Goal: Information Seeking & Learning: Learn about a topic

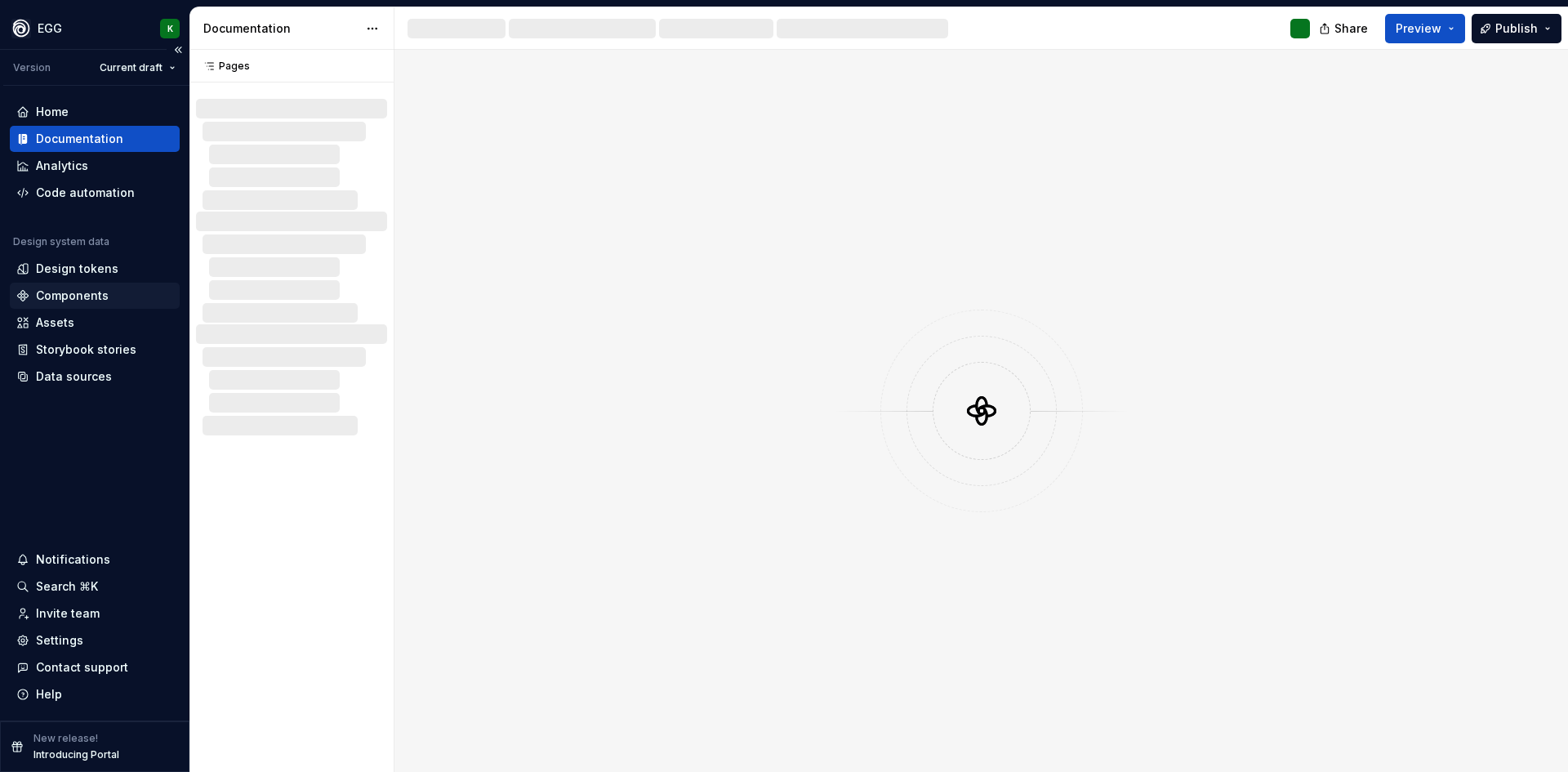
click at [71, 290] on div "Components" at bounding box center [73, 296] width 73 height 16
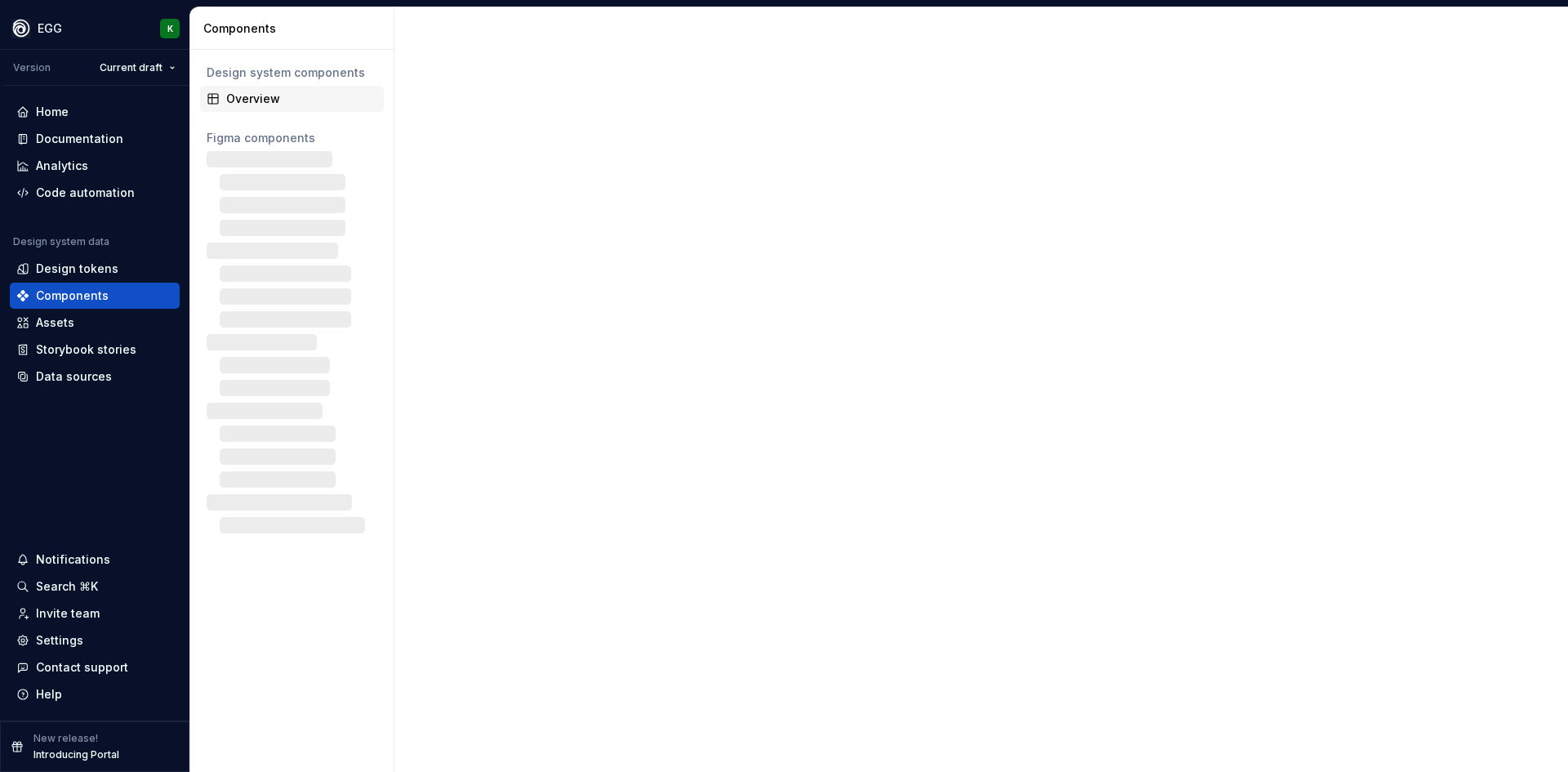
click at [248, 96] on div "Overview" at bounding box center [301, 99] width 151 height 16
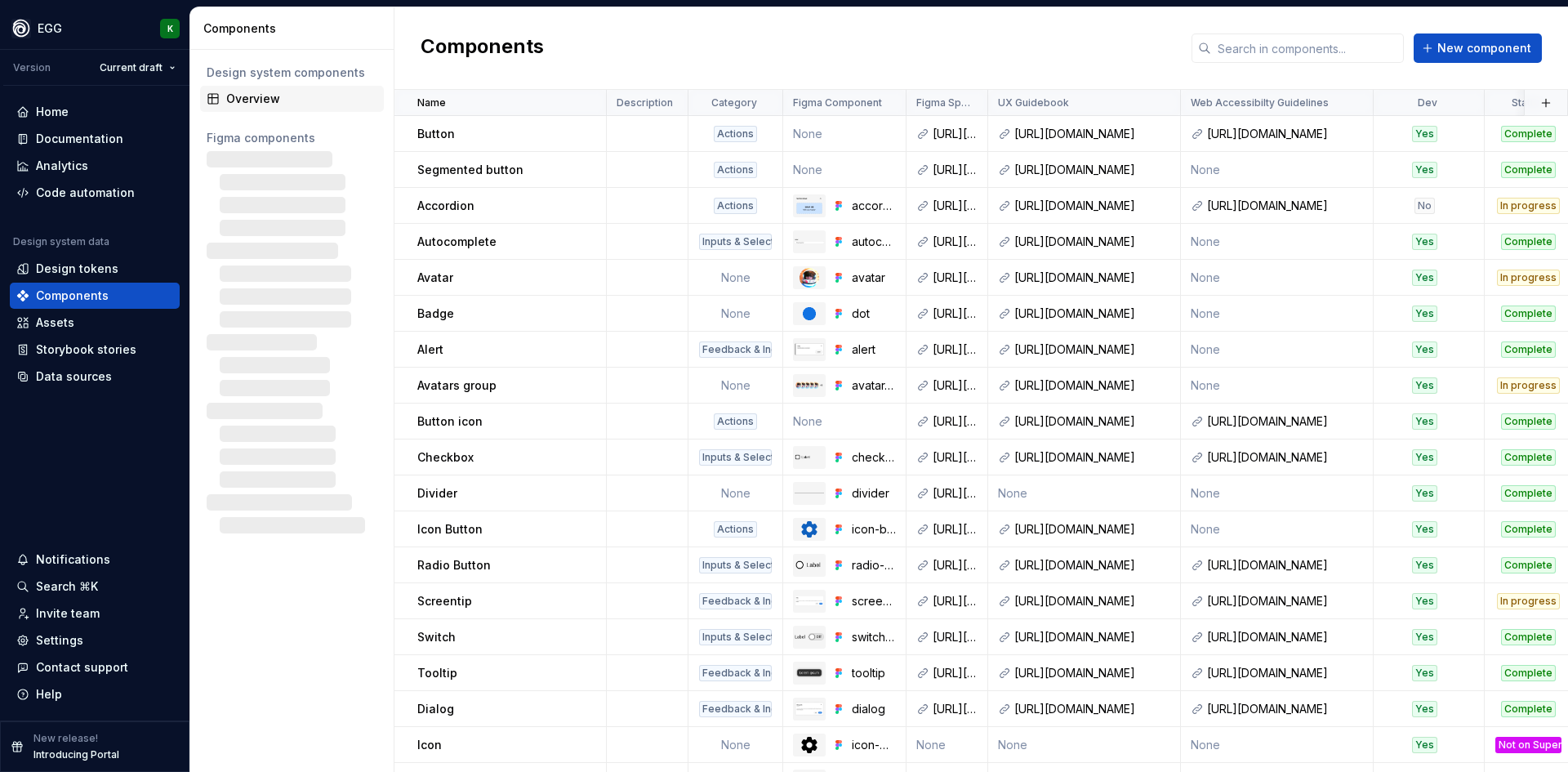
click at [265, 96] on div "Overview" at bounding box center [301, 99] width 151 height 16
click at [55, 134] on div "Documentation" at bounding box center [80, 139] width 87 height 16
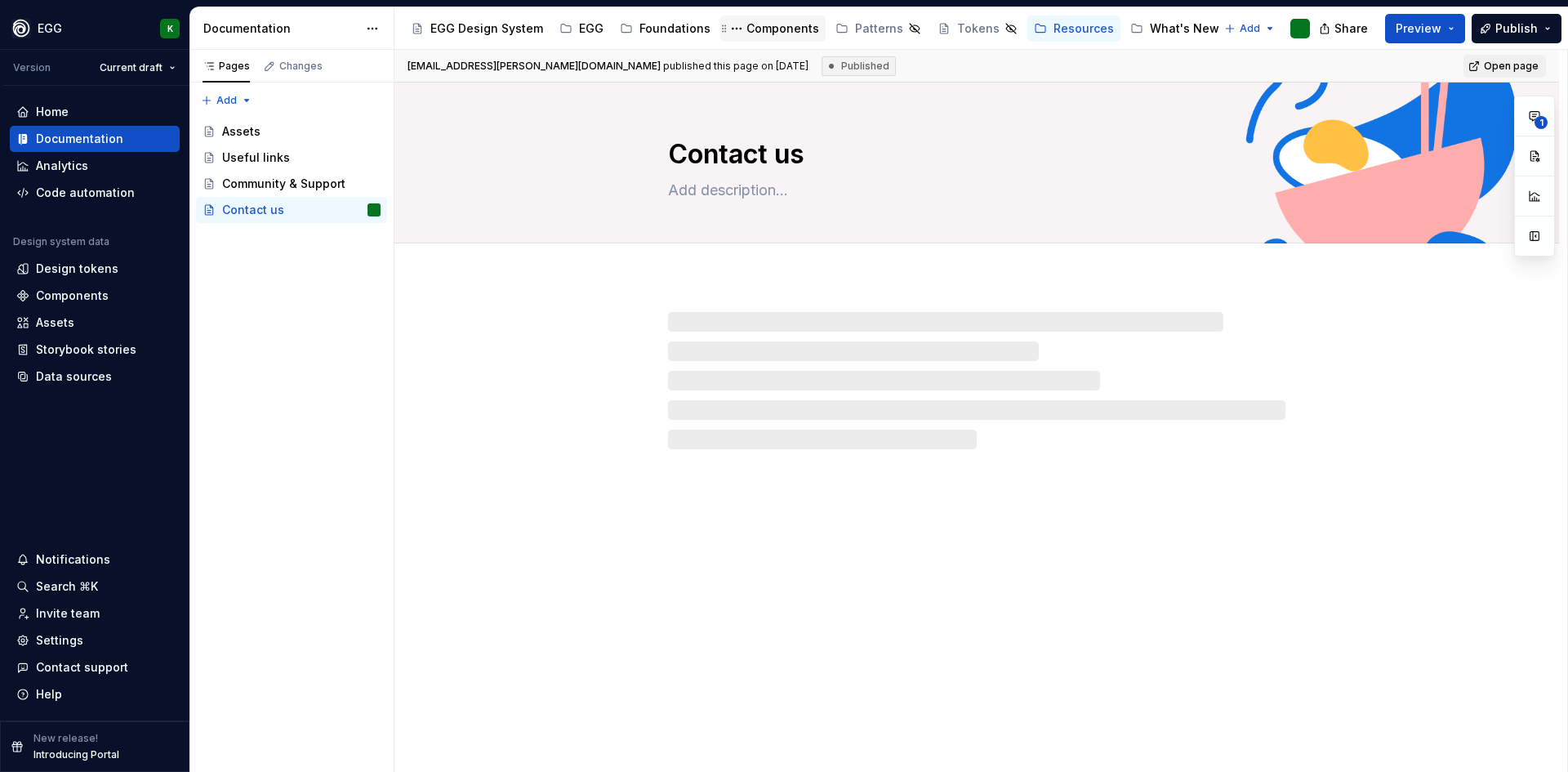
click at [766, 34] on div "Components" at bounding box center [783, 29] width 73 height 16
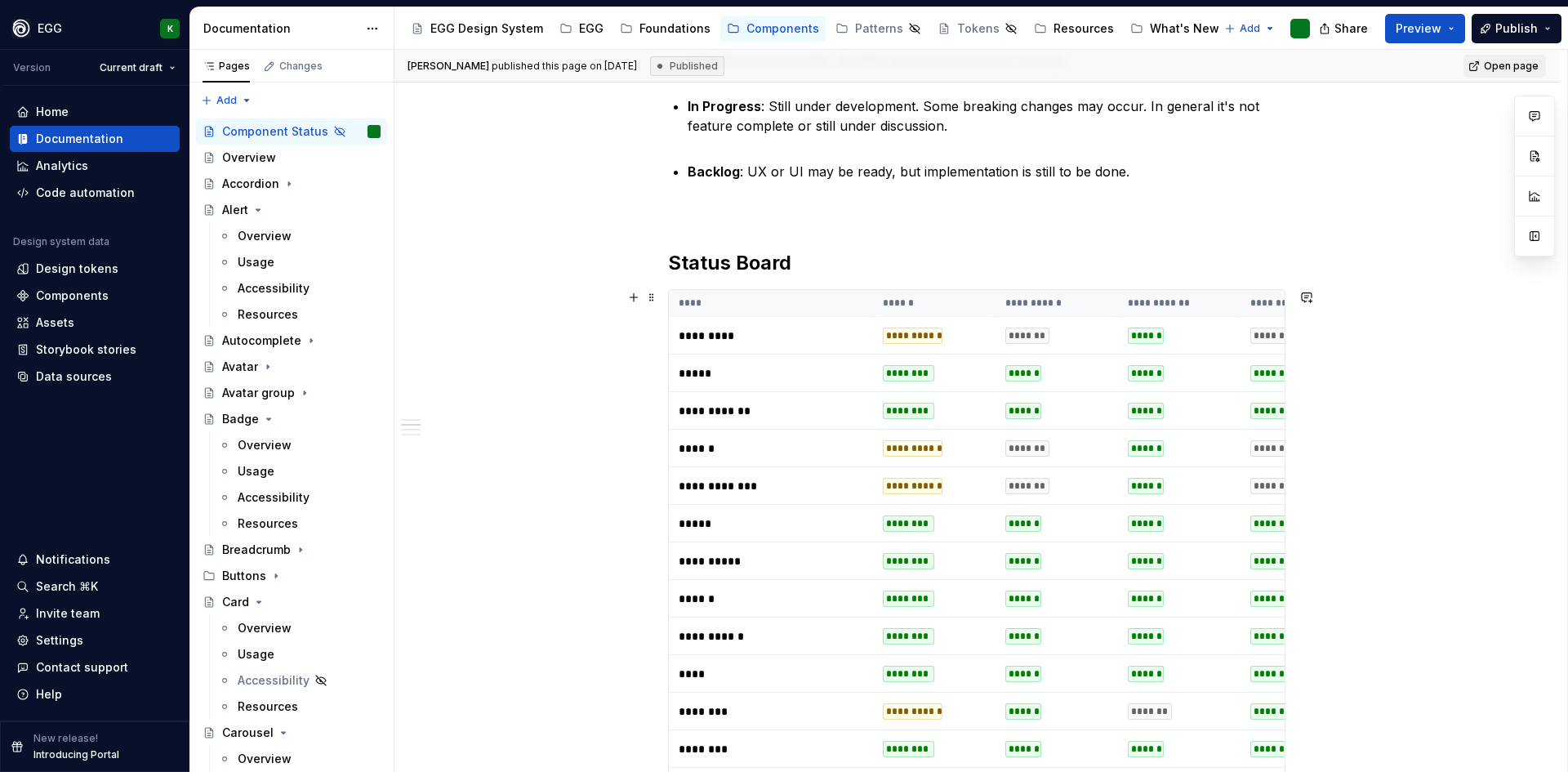
scroll to position [490, 0]
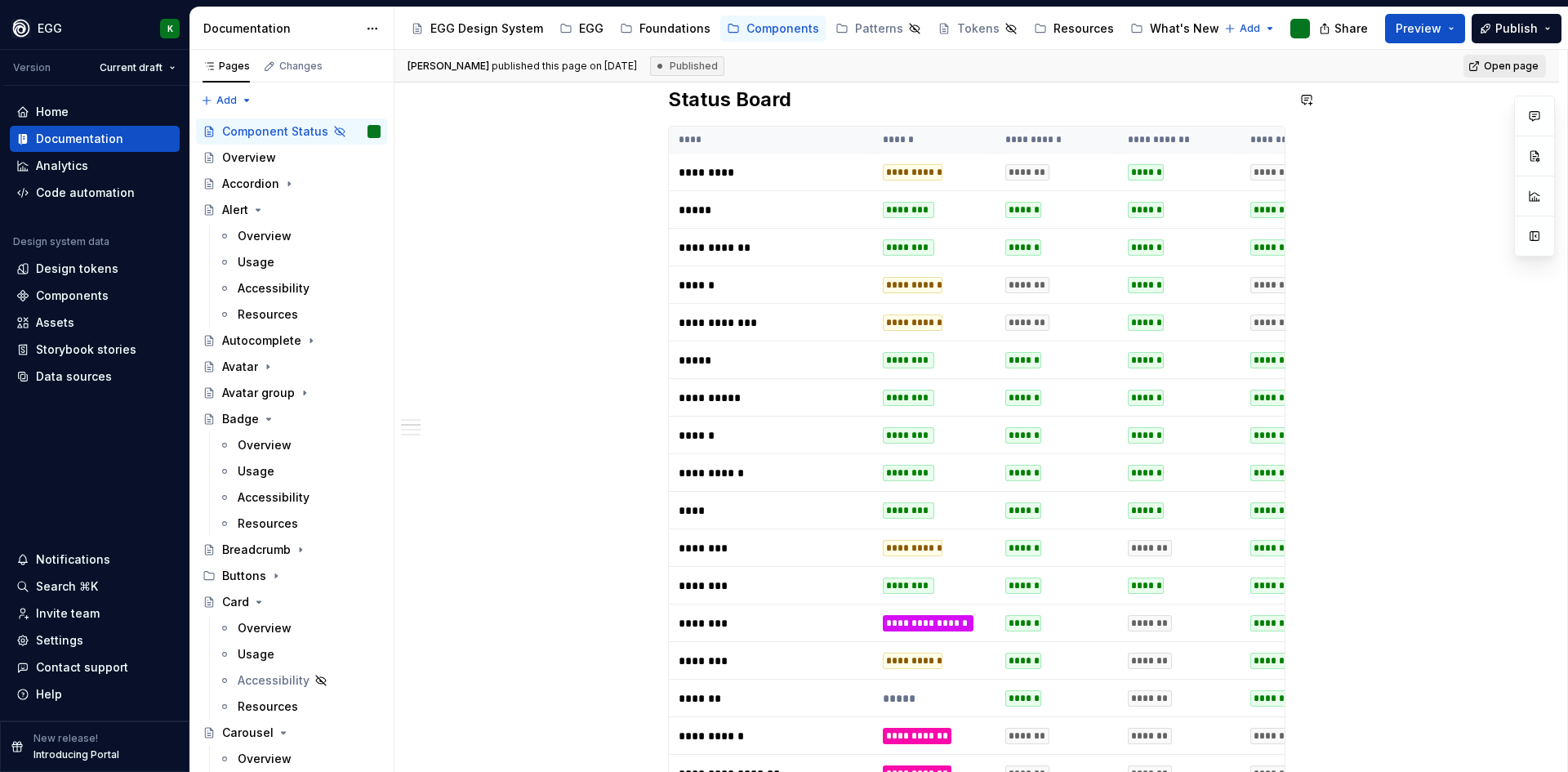
click at [1487, 63] on span "Open page" at bounding box center [1511, 66] width 54 height 13
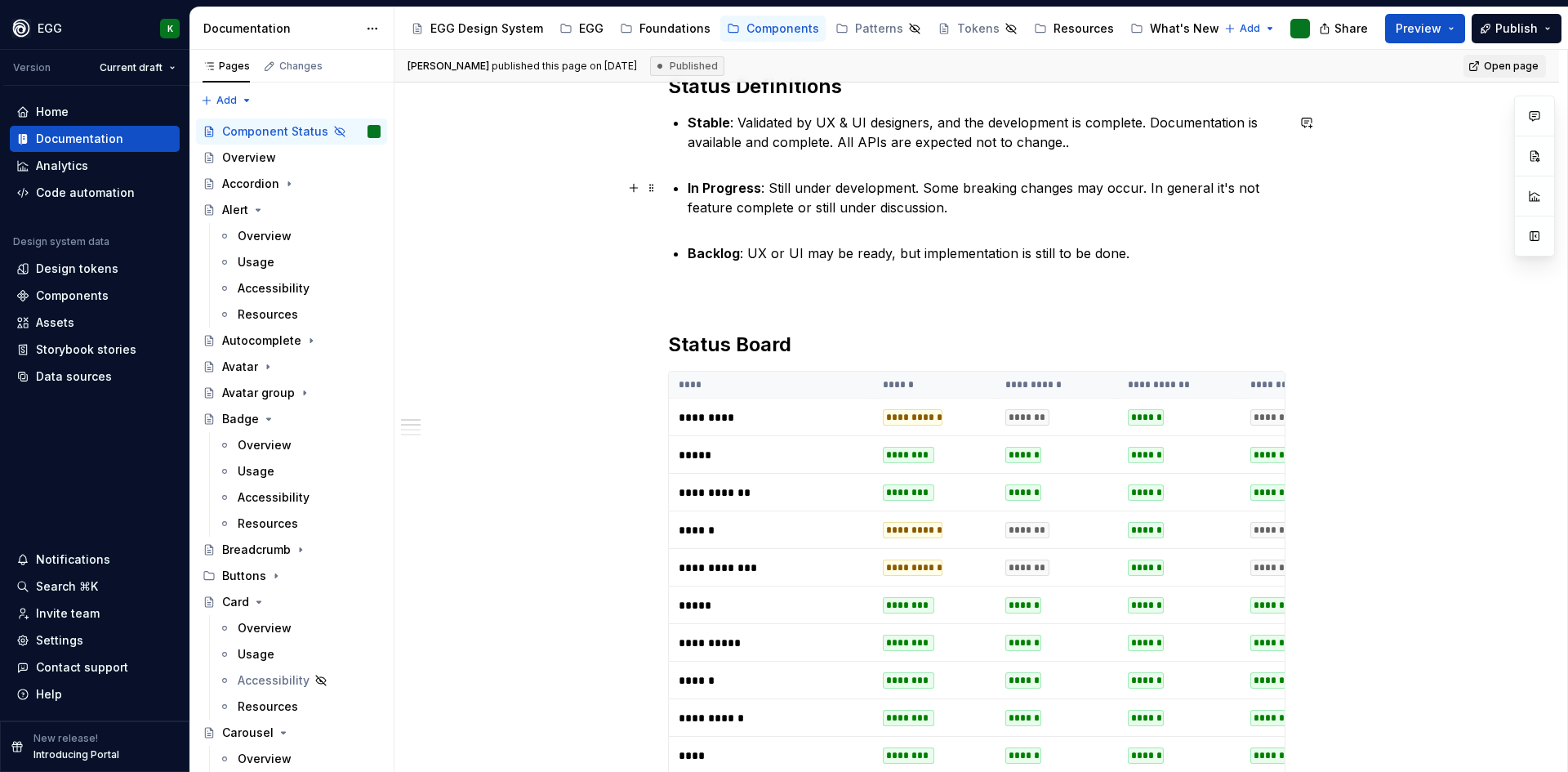
scroll to position [0, 0]
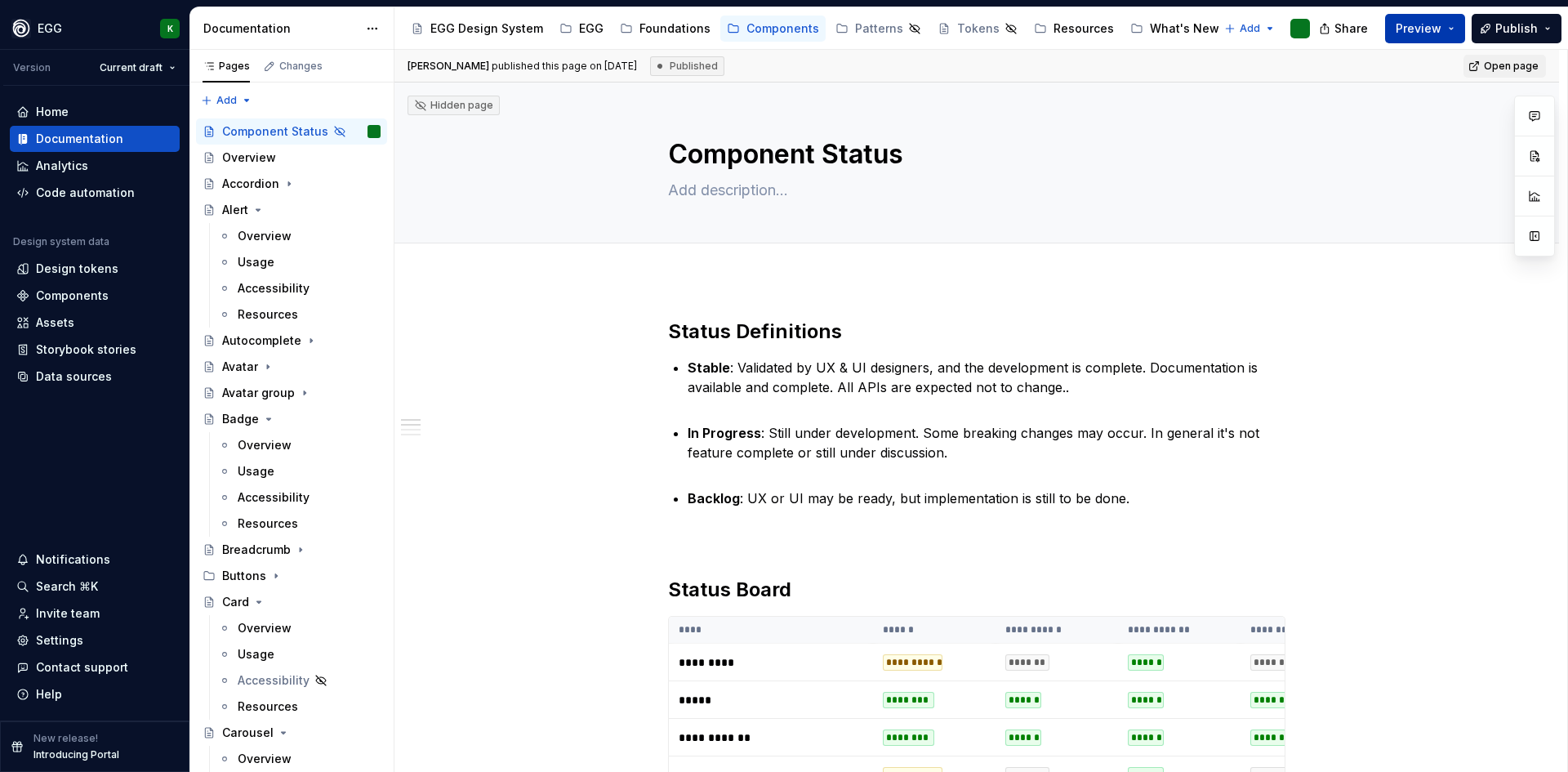
click at [1420, 23] on span "Preview" at bounding box center [1418, 29] width 45 height 16
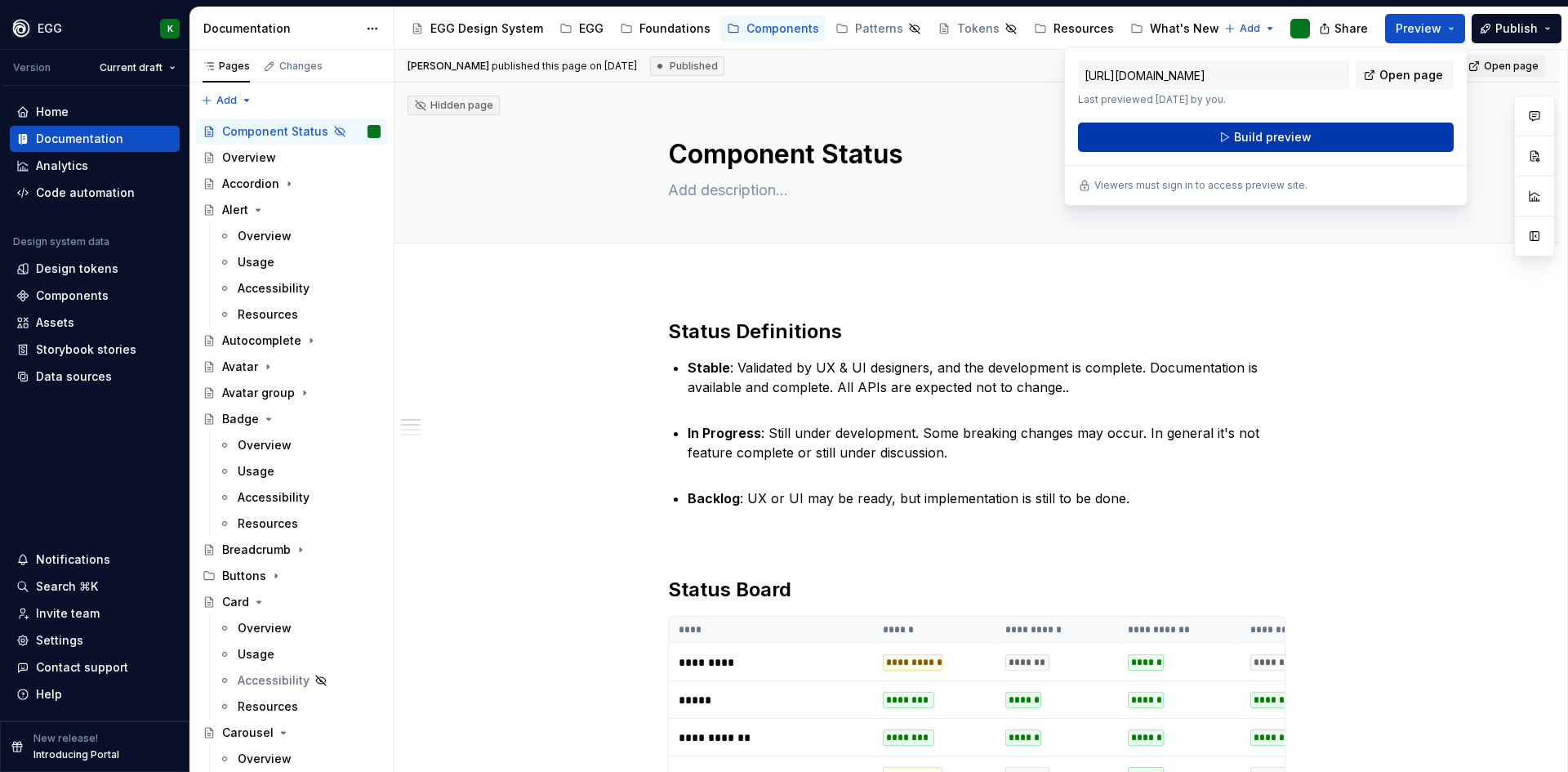
click at [1239, 137] on span "Build preview" at bounding box center [1272, 137] width 78 height 16
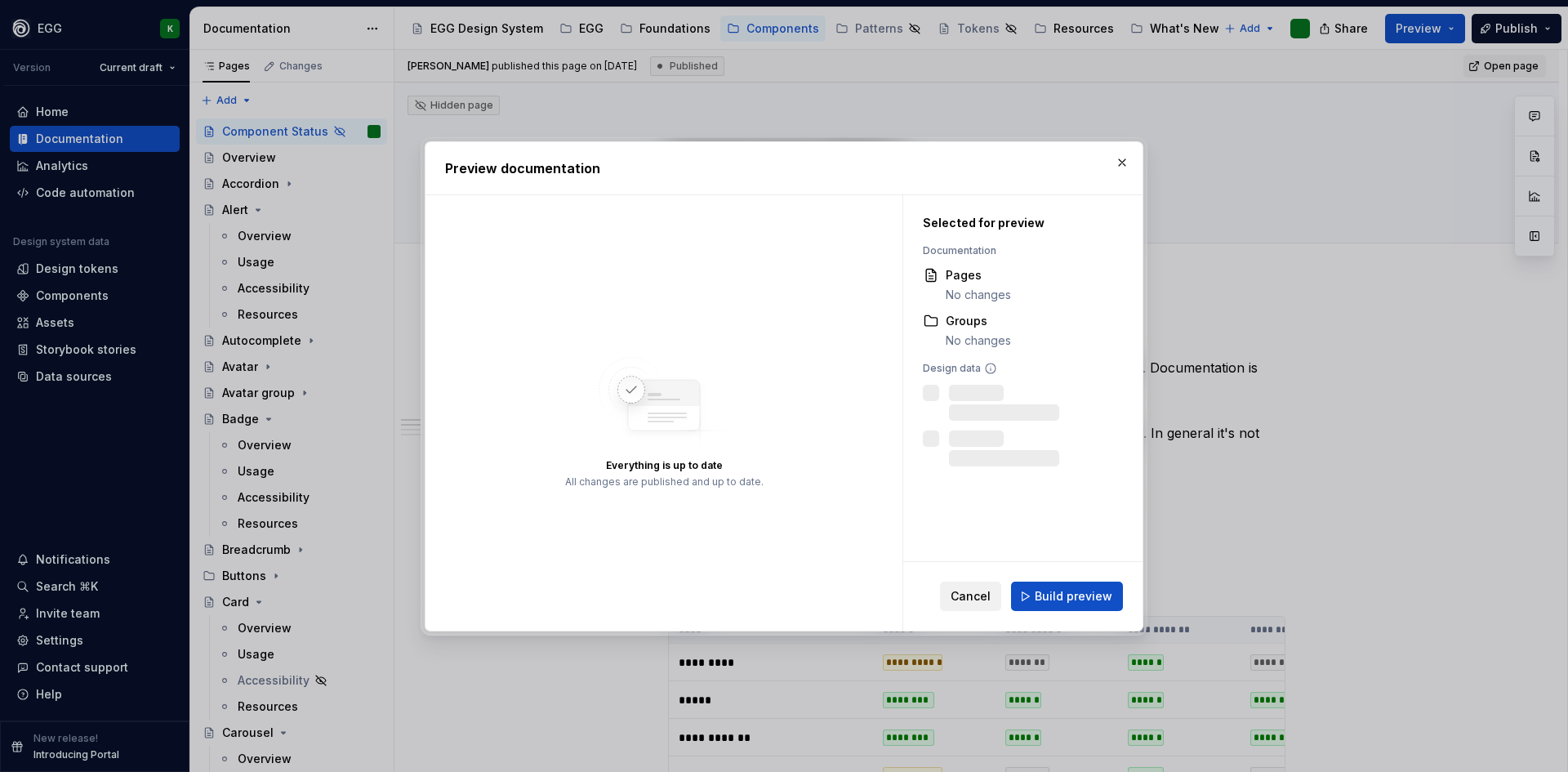
click at [972, 587] on button "Cancel" at bounding box center [970, 596] width 62 height 29
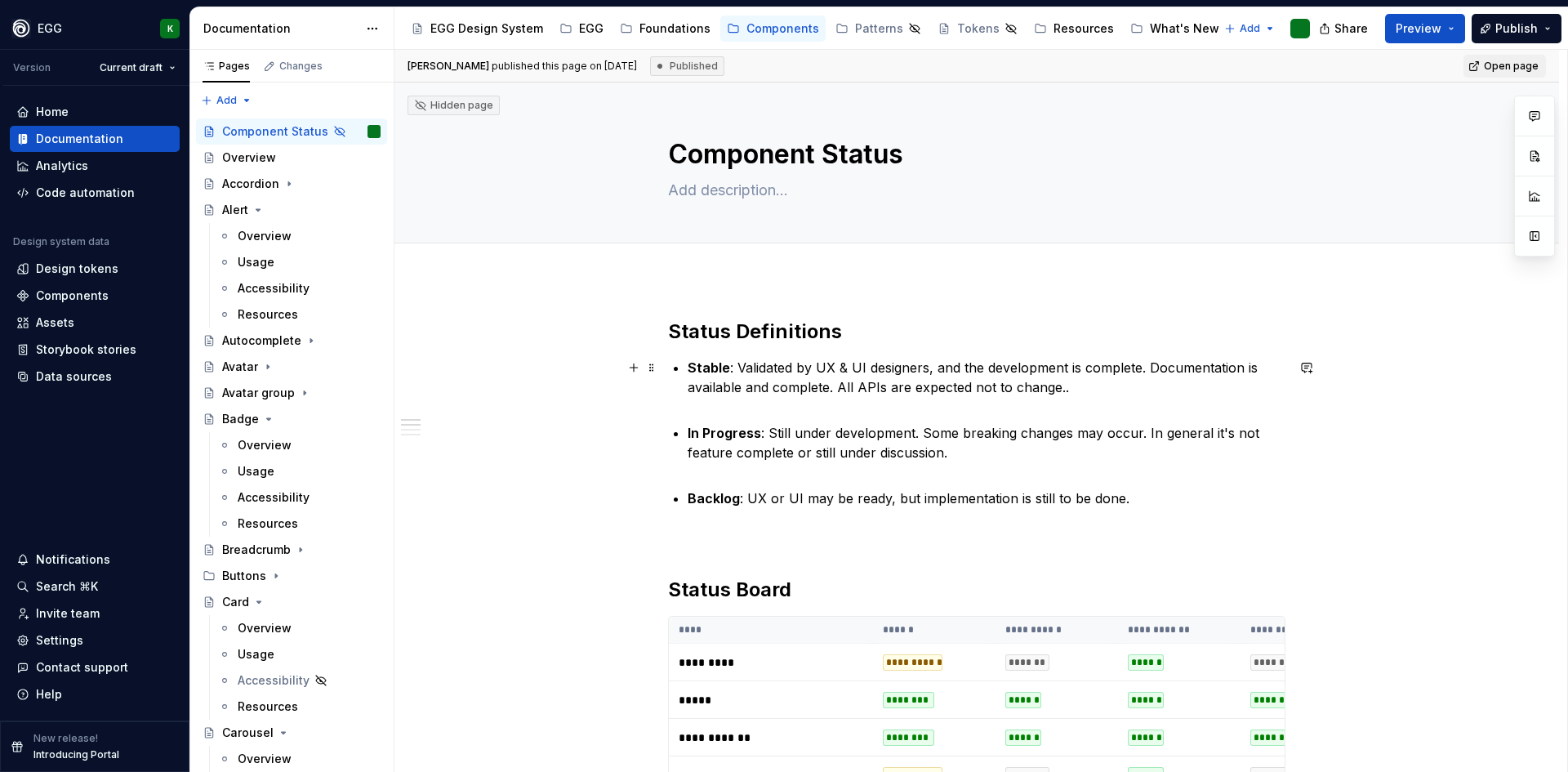
click at [890, 383] on p "Stable : Validated by UX & UI designers, and the development is complete. Docum…" at bounding box center [986, 386] width 598 height 59
click at [833, 409] on p "Stable : Validated by UX & UI designers, and the development is complete. Docum…" at bounding box center [986, 386] width 598 height 59
click at [1146, 500] on p "Backlog : UX or UI may be ready, but implementation is still to be done." at bounding box center [986, 498] width 598 height 20
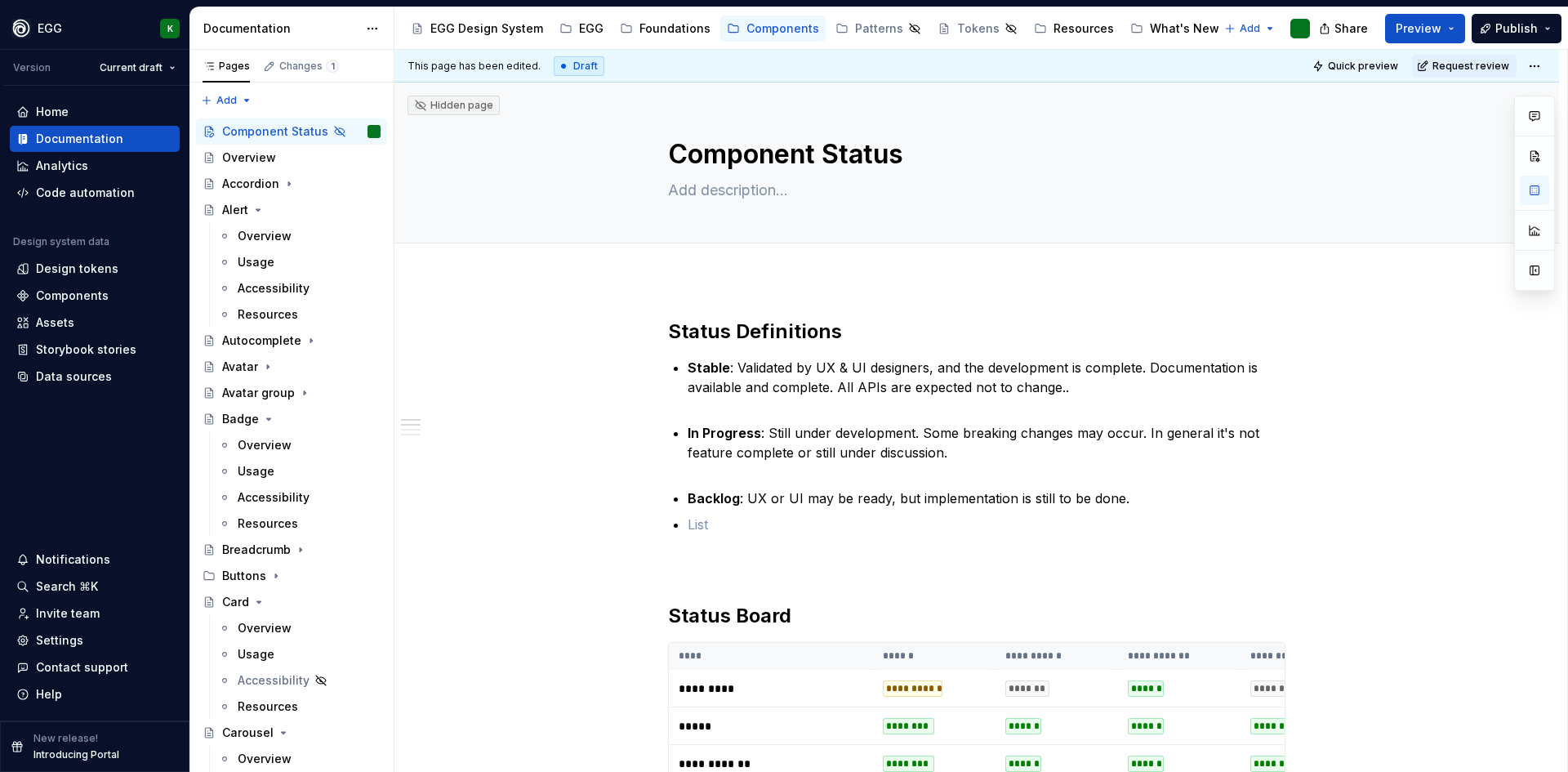
click at [1377, 64] on span "Quick preview" at bounding box center [1362, 66] width 70 height 13
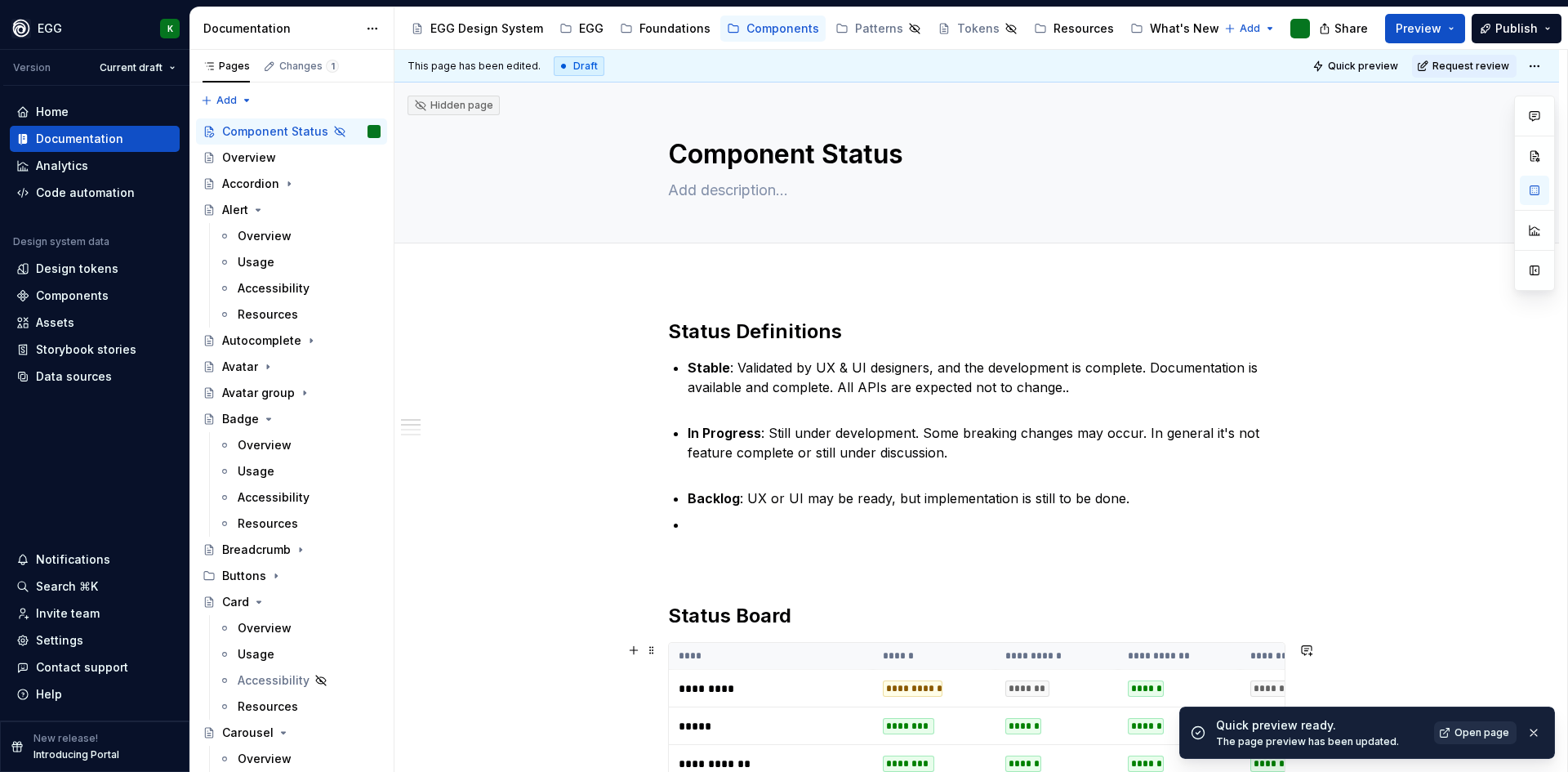
click at [1481, 726] on span "Open page" at bounding box center [1481, 732] width 54 height 13
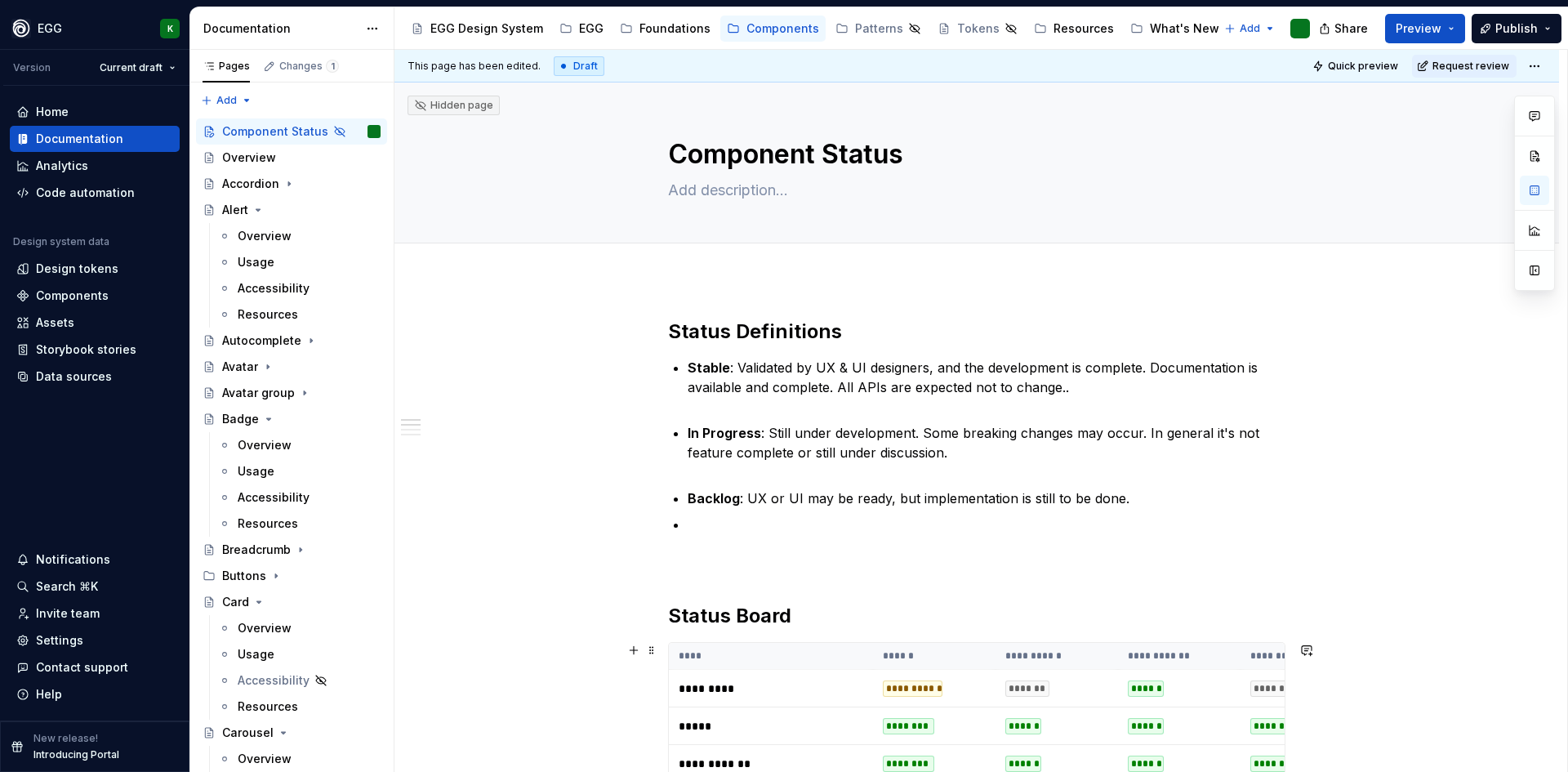
type textarea "*"
